Goal: Task Accomplishment & Management: Manage account settings

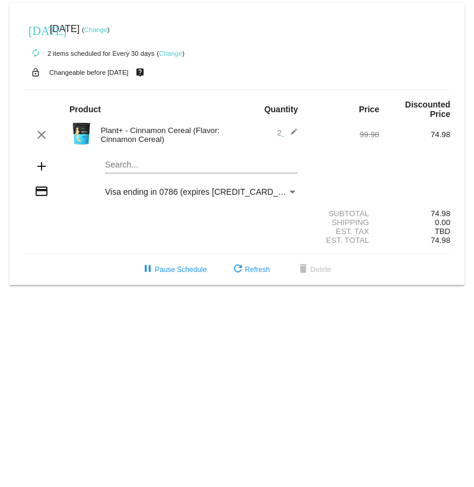
click at [171, 55] on link "Change" at bounding box center [170, 53] width 23 height 7
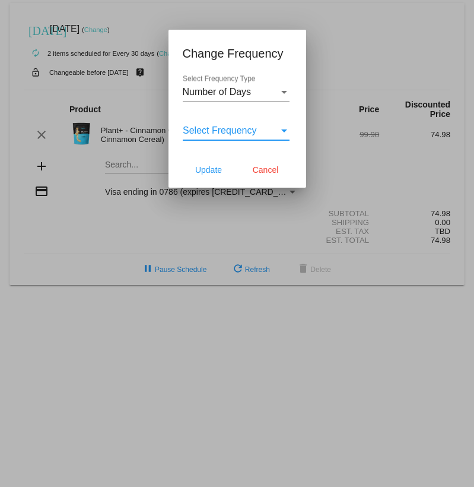
click at [230, 132] on span "Select Frequency" at bounding box center [220, 130] width 74 height 10
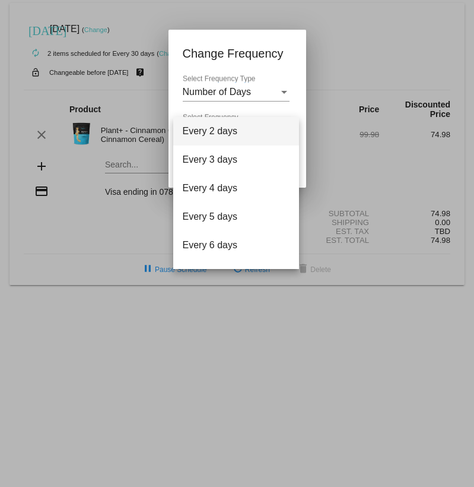
click at [259, 58] on div at bounding box center [237, 243] width 474 height 487
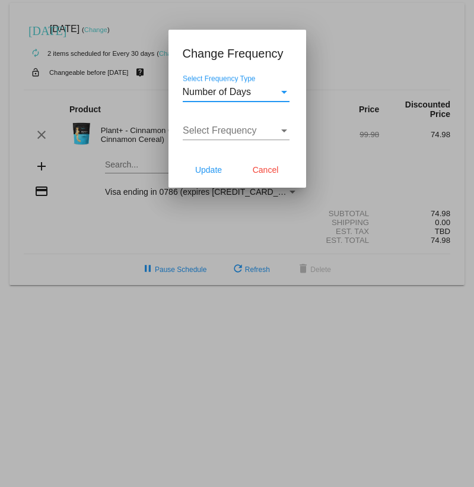
click at [272, 96] on div "Number of Days" at bounding box center [231, 92] width 96 height 11
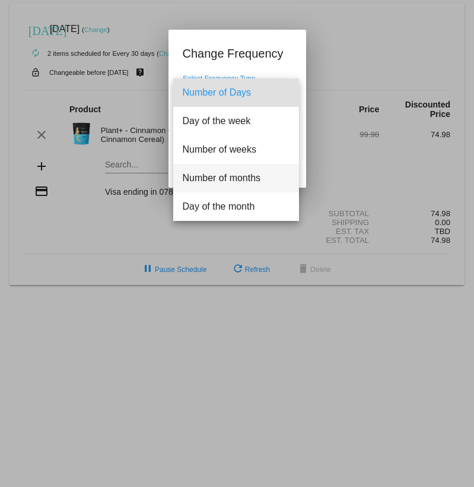
click at [257, 179] on span "Number of months" at bounding box center [236, 178] width 107 height 28
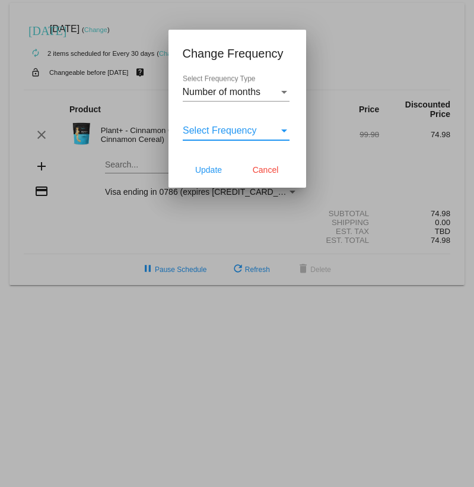
click at [250, 127] on span "Select Frequency" at bounding box center [220, 130] width 74 height 10
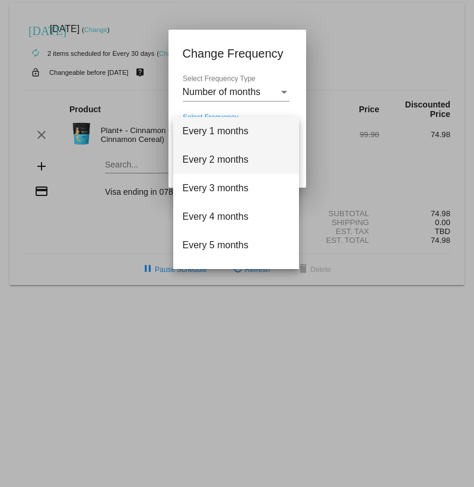
click at [240, 166] on span "Every 2 months" at bounding box center [236, 159] width 107 height 28
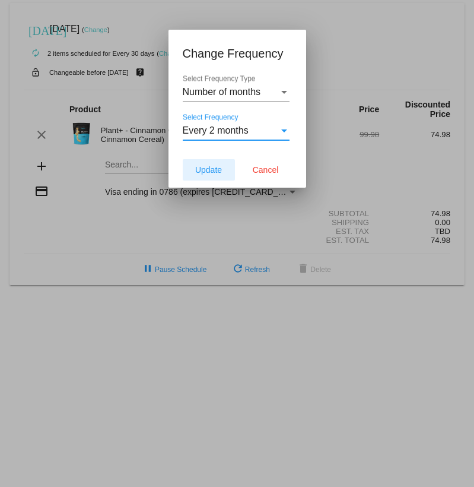
click at [202, 174] on span "Update" at bounding box center [208, 169] width 27 height 9
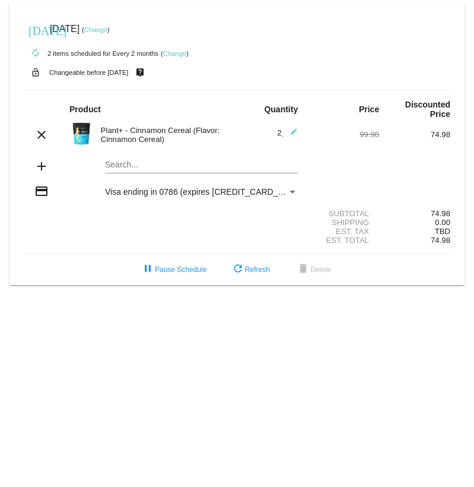
click at [107, 27] on link "Change" at bounding box center [95, 29] width 23 height 7
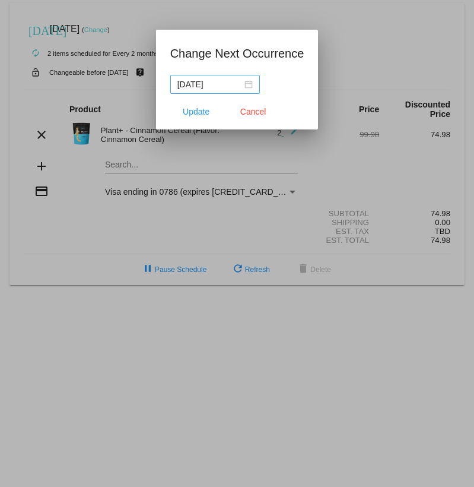
click at [241, 84] on div "2025-10-19" at bounding box center [214, 84] width 75 height 13
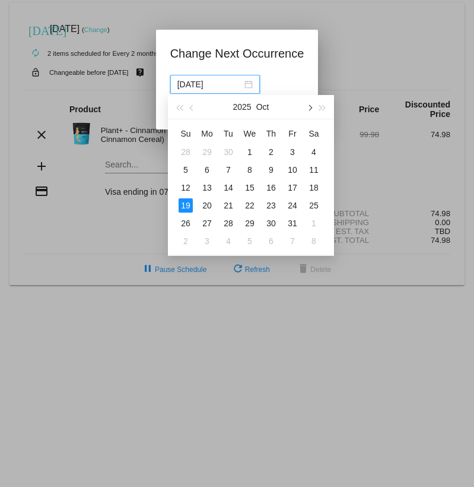
click at [309, 102] on button "button" at bounding box center [309, 107] width 13 height 24
click at [252, 208] on div "19" at bounding box center [250, 205] width 14 height 14
type input "2025-11-19"
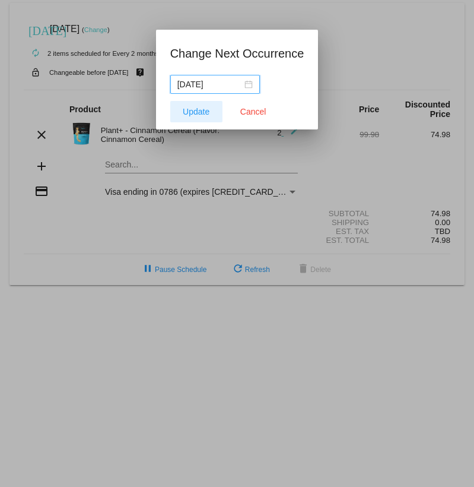
click at [199, 106] on button "Update" at bounding box center [196, 111] width 52 height 21
